Goal: Task Accomplishment & Management: Use online tool/utility

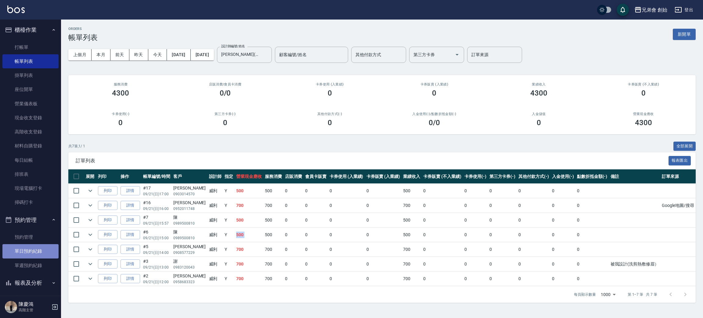
click at [40, 249] on link "單日預約紀錄" at bounding box center [30, 251] width 56 height 14
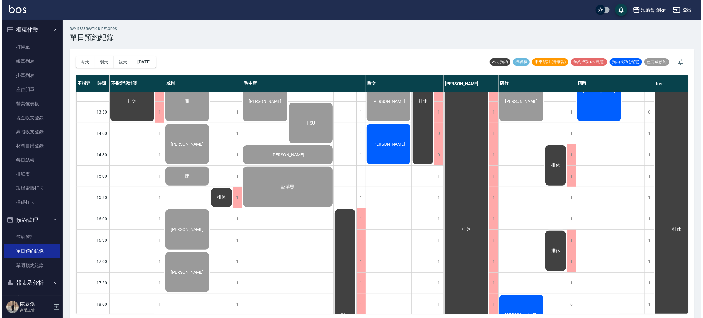
scroll to position [274, 0]
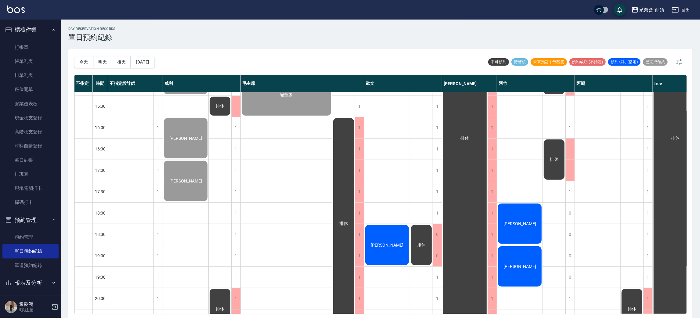
click at [536, 215] on div "[PERSON_NAME]" at bounding box center [519, 224] width 45 height 42
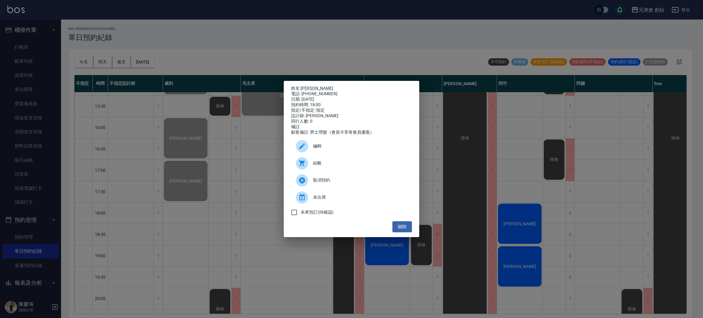
click at [366, 166] on span "結帳" at bounding box center [360, 163] width 94 height 6
click at [552, 215] on div "姓名: [PERSON_NAME] 電話: [PHONE_NUMBER] 日期: [DATE] 預約時間: 18:00 指定/不指定: 指定 設計師: [PE…" at bounding box center [351, 159] width 703 height 318
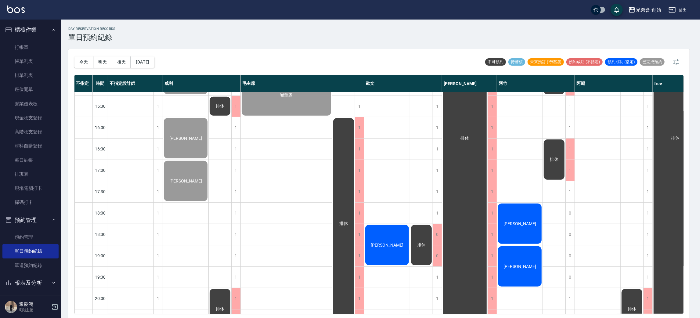
click at [516, 272] on div "[PERSON_NAME]" at bounding box center [519, 266] width 45 height 42
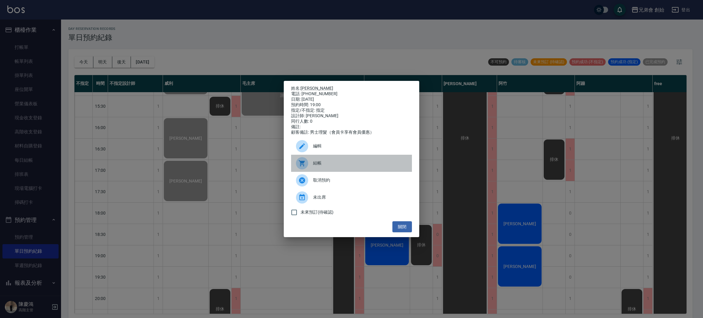
click at [370, 172] on div "結帳" at bounding box center [351, 163] width 121 height 17
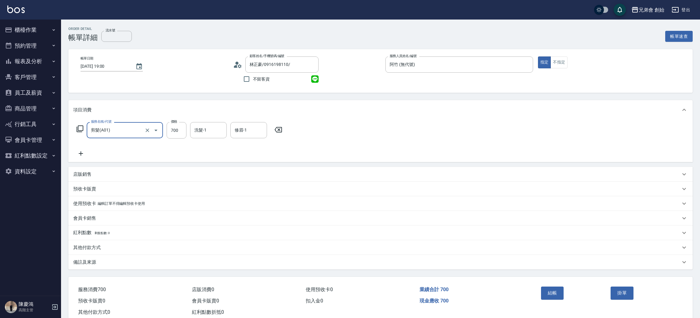
scroll to position [16, 0]
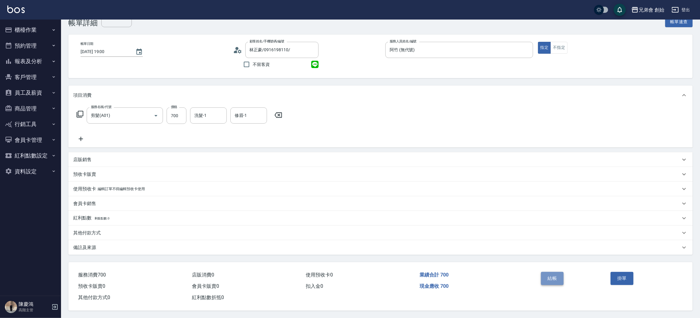
click at [558, 281] on button "結帳" at bounding box center [552, 278] width 23 height 13
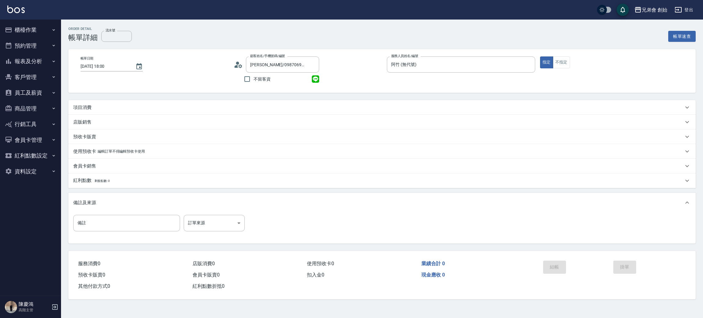
click at [107, 110] on div "項目消費" at bounding box center [378, 107] width 610 height 6
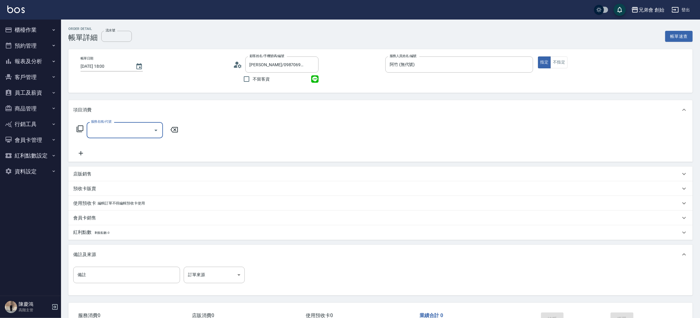
click at [115, 127] on input "服務名稱/代號" at bounding box center [120, 130] width 62 height 11
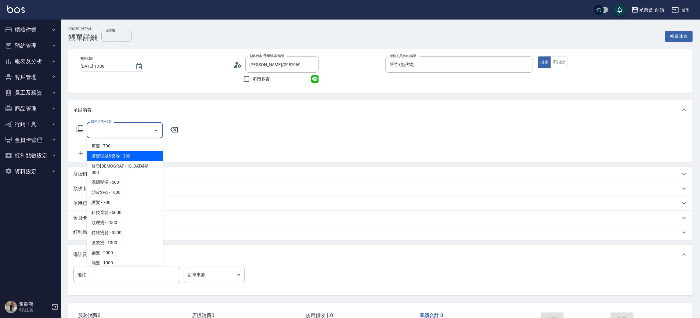
click at [118, 146] on span "剪髮 - 700" at bounding box center [125, 146] width 76 height 10
type input "剪髮(A01)"
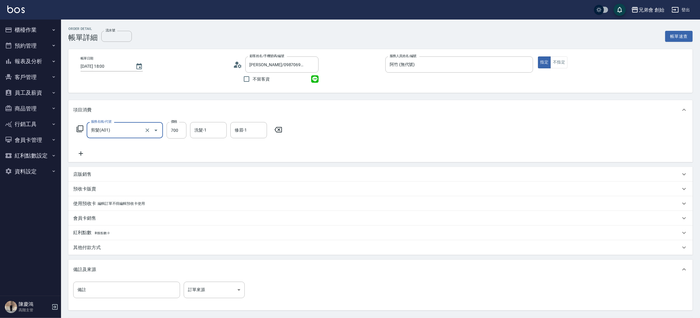
scroll to position [57, 0]
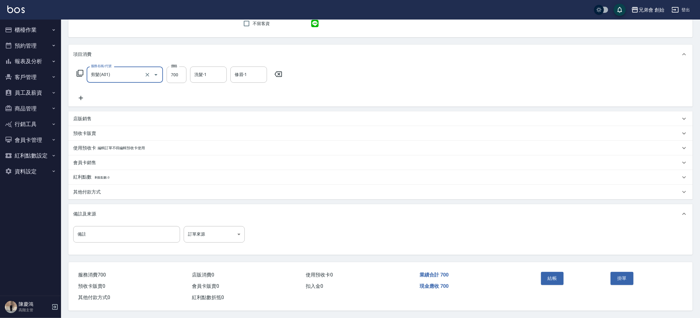
drag, startPoint x: 553, startPoint y: 278, endPoint x: 366, endPoint y: 156, distance: 222.8
click at [553, 277] on button "結帳" at bounding box center [552, 278] width 23 height 13
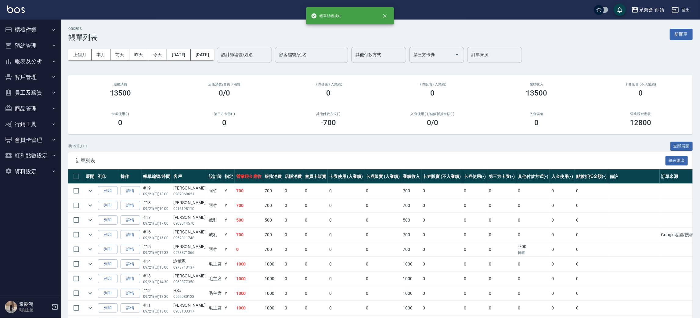
click at [258, 53] on div "設計師編號/姓名 設計師編號/姓名" at bounding box center [244, 55] width 55 height 16
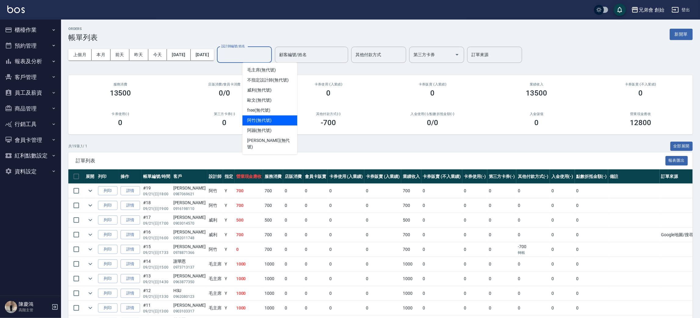
click at [275, 121] on div "阿竹 (無代號)" at bounding box center [269, 120] width 55 height 10
type input "阿竹 (無代號)"
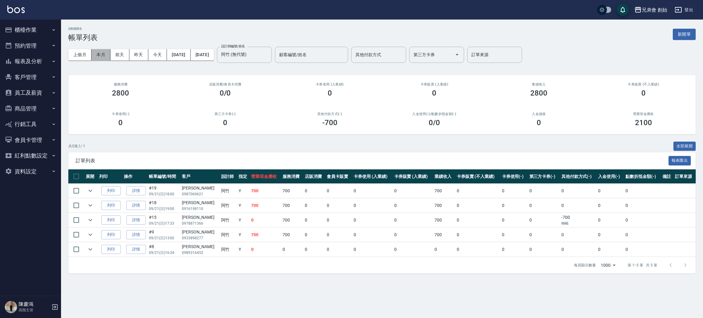
click at [105, 54] on button "本月" at bounding box center [101, 54] width 19 height 11
